Goal: Task Accomplishment & Management: Manage account settings

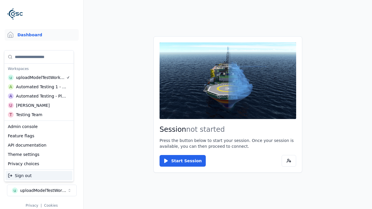
click at [39, 96] on div "Automated Testing - Playwright" at bounding box center [41, 96] width 50 height 6
click at [186, 105] on html "Support Dashboard Assets 3D Models Scenes Datasets Recordings Support Documenta…" at bounding box center [186, 104] width 372 height 209
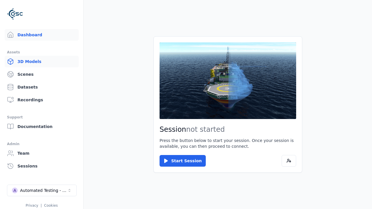
click at [42, 62] on link "3D Models" at bounding box center [42, 62] width 74 height 12
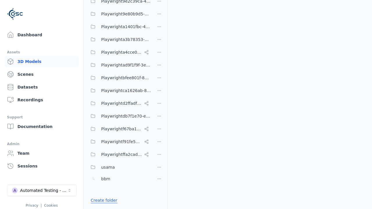
click at [102, 200] on link "Create folder" at bounding box center [104, 201] width 27 height 6
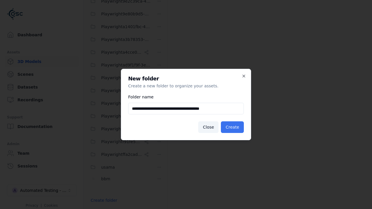
type input "**********"
click at [233, 127] on button "Create" at bounding box center [232, 127] width 23 height 12
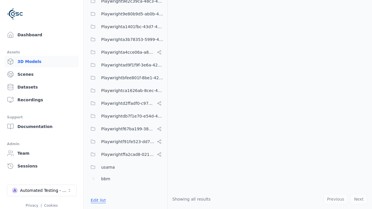
click at [97, 200] on button "Edit list" at bounding box center [98, 200] width 22 height 10
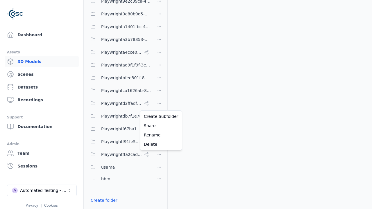
click at [159, 105] on html "Support Dashboard Assets 3D Models Scenes Datasets Recordings Support Documenta…" at bounding box center [186, 104] width 372 height 209
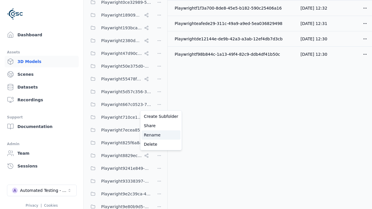
click at [159, 135] on div "Rename" at bounding box center [160, 134] width 39 height 9
